Goal: Transaction & Acquisition: Download file/media

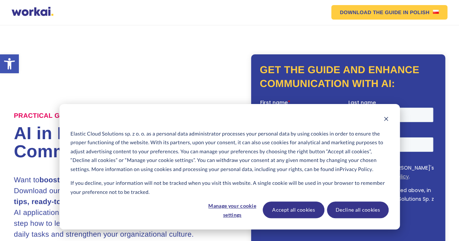
click at [298, 127] on div "Elastic Cloud Solutions sp. z o. o. as a personal data administrator processes …" at bounding box center [230, 167] width 340 height 126
click at [304, 212] on button "Accept all cookies" at bounding box center [294, 210] width 62 height 17
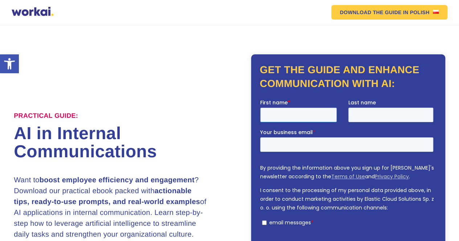
click at [303, 114] on input "First name *" at bounding box center [298, 115] width 77 height 15
type input "Rajesh"
type input "Mohan"
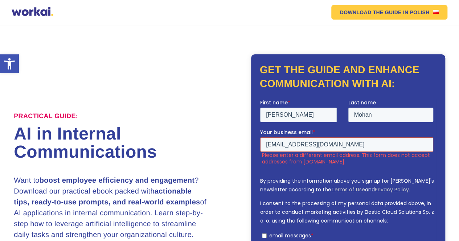
click at [357, 143] on input "jharajeshmohan@yahoo.com" at bounding box center [346, 145] width 173 height 15
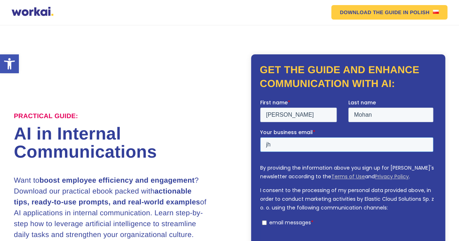
type input "j"
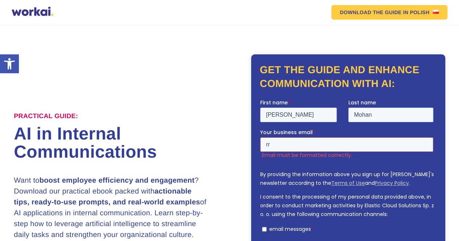
type input "rrajesh.jha@windworldindia.com"
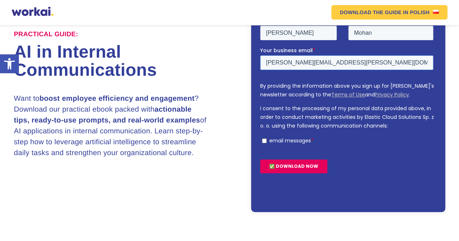
scroll to position [150, 0]
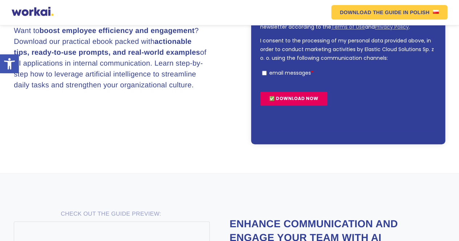
click at [265, 73] on input "email messages *" at bounding box center [264, 73] width 5 height 5
checkbox input "true"
click at [291, 98] on input "✅ DOWNLOAD NOW" at bounding box center [293, 99] width 67 height 14
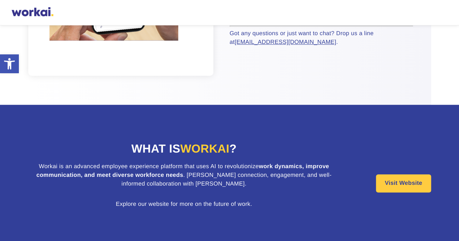
scroll to position [268, 0]
